Goal: Find specific page/section: Find specific page/section

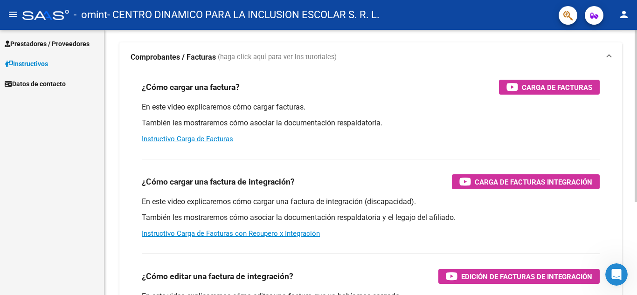
scroll to position [4, 0]
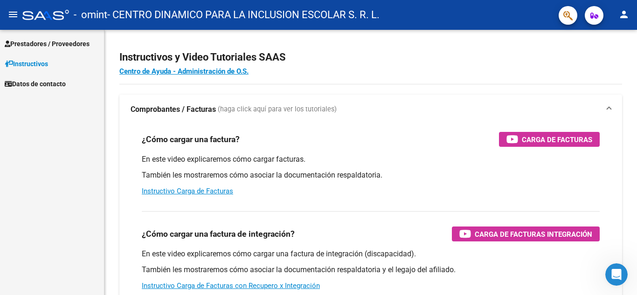
click at [72, 42] on span "Prestadores / Proveedores" at bounding box center [47, 44] width 85 height 10
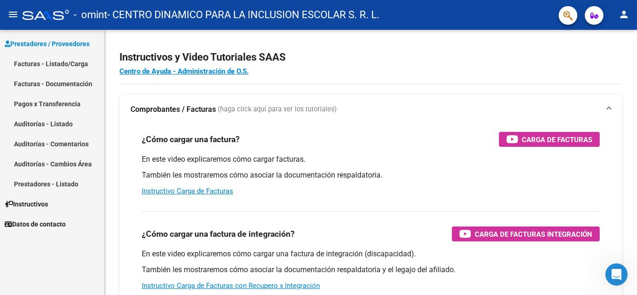
click at [52, 62] on link "Facturas - Listado/Carga" at bounding box center [52, 64] width 104 height 20
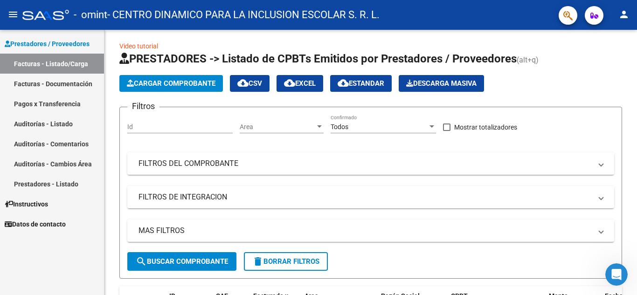
click at [51, 83] on link "Facturas - Documentación" at bounding box center [52, 84] width 104 height 20
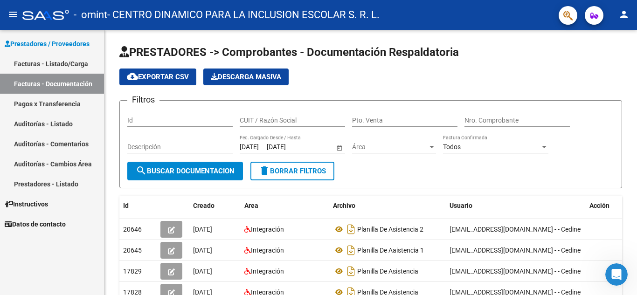
click at [63, 100] on link "Pagos x Transferencia" at bounding box center [52, 104] width 104 height 20
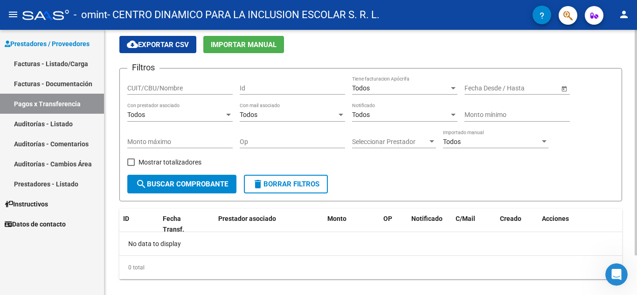
scroll to position [47, 0]
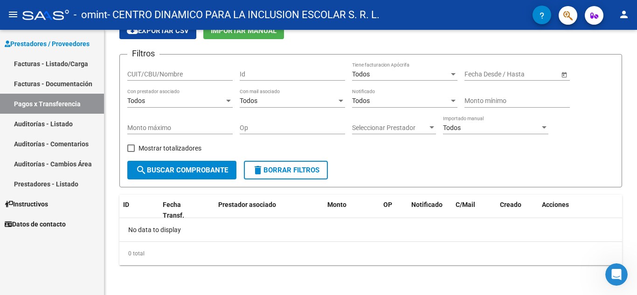
click at [71, 61] on link "Facturas - Listado/Carga" at bounding box center [52, 64] width 104 height 20
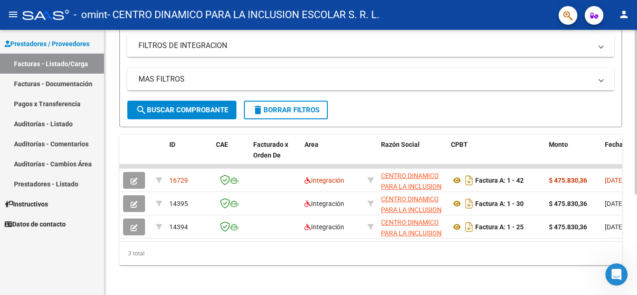
drag, startPoint x: 382, startPoint y: 282, endPoint x: 380, endPoint y: 277, distance: 5.2
click at [382, 282] on div "Video tutorial PRESTADORES -> Listado de CPBTs Emitidos por Prestadores / Prove…" at bounding box center [370, 85] width 533 height 421
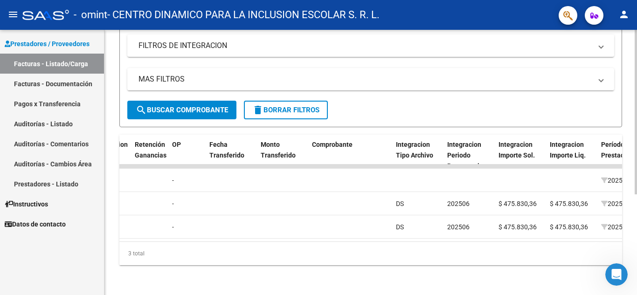
scroll to position [0, 743]
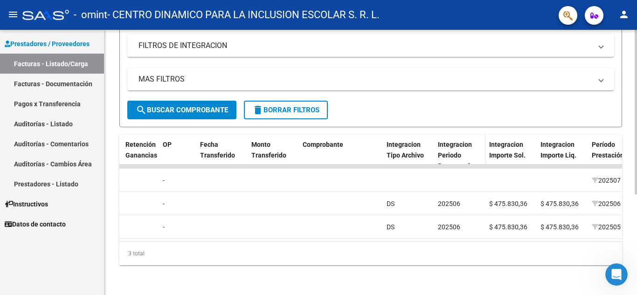
click at [451, 145] on span "Integracion Periodo Presentacion" at bounding box center [458, 155] width 40 height 29
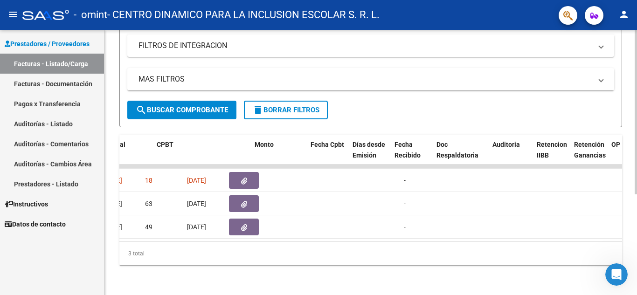
scroll to position [0, 0]
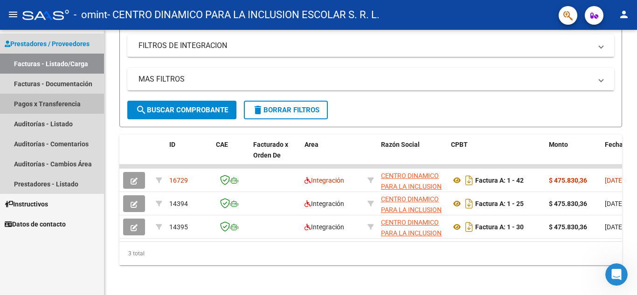
click at [59, 104] on link "Pagos x Transferencia" at bounding box center [52, 104] width 104 height 20
